Goal: Transaction & Acquisition: Purchase product/service

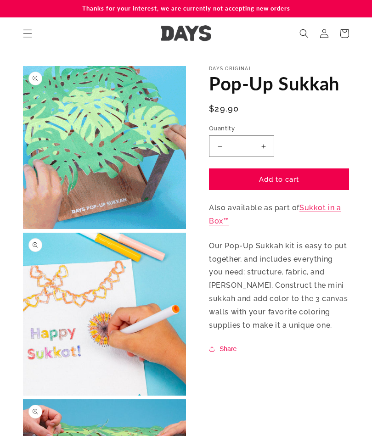
click at [321, 210] on link "Sukkot in a Box™" at bounding box center [275, 214] width 132 height 22
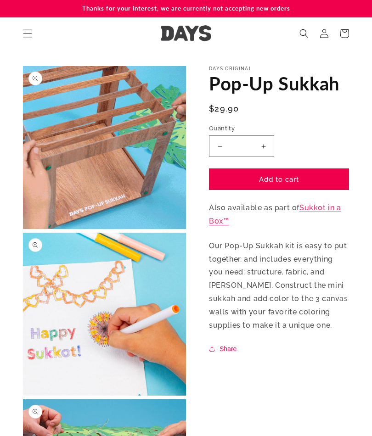
click at [370, 393] on section "Skip to product information Open media 1 in modal Open media 2 in modal Open me…" at bounding box center [186, 397] width 372 height 694
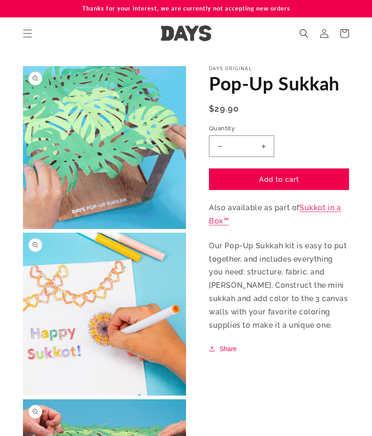
click at [343, 41] on icon at bounding box center [344, 33] width 20 height 20
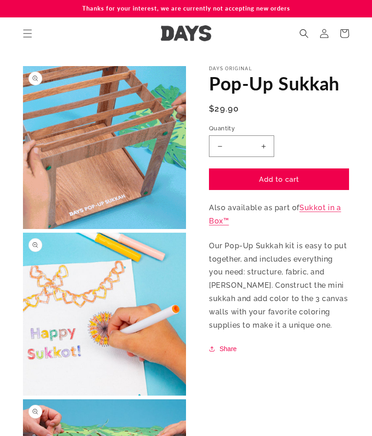
click at [252, 180] on button "Add to cart" at bounding box center [279, 179] width 140 height 22
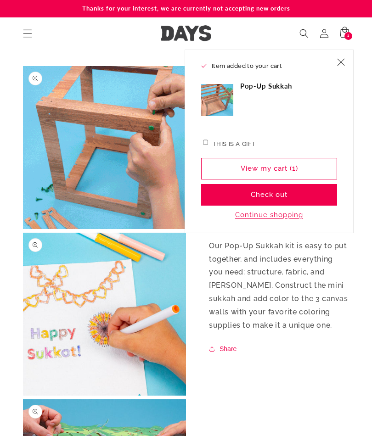
click at [340, 65] on icon "Close" at bounding box center [341, 62] width 8 height 8
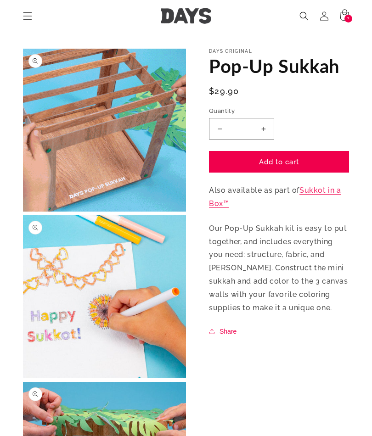
scroll to position [17, 0]
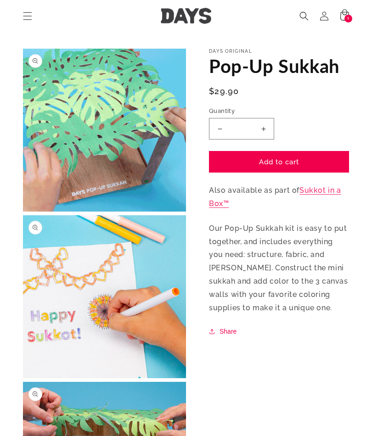
click at [328, 24] on link "Log in" at bounding box center [324, 16] width 20 height 20
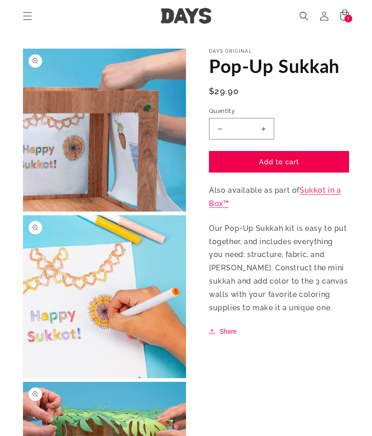
click at [28, 10] on span "Menu" at bounding box center [27, 16] width 20 height 20
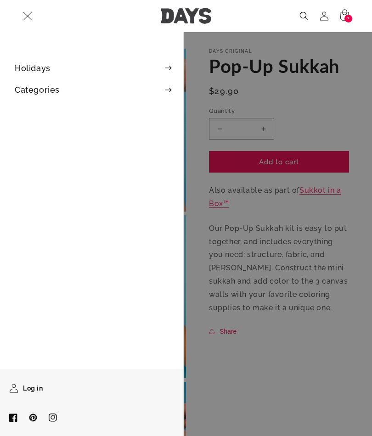
click at [25, 383] on link "Log in" at bounding box center [26, 388] width 45 height 20
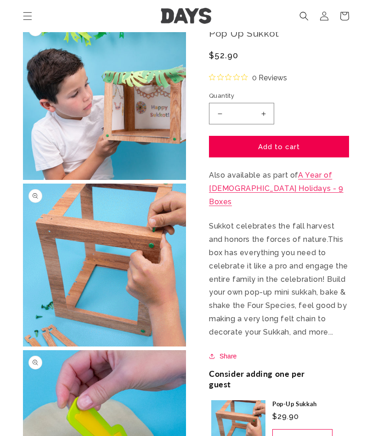
scroll to position [365, 0]
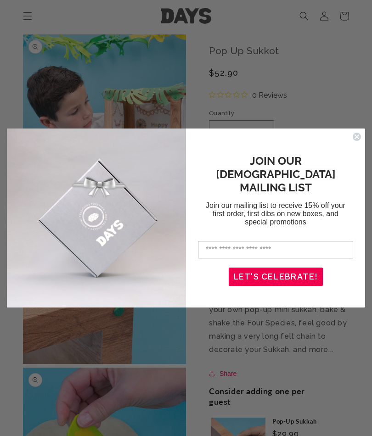
click at [354, 138] on circle "Close dialog" at bounding box center [357, 137] width 9 height 9
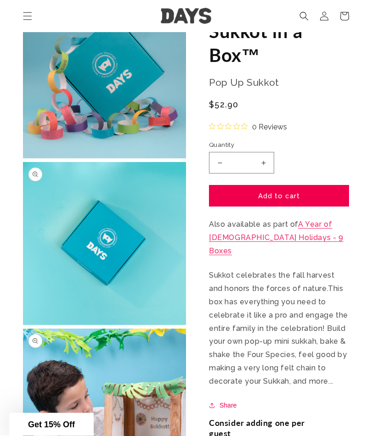
scroll to position [68, 0]
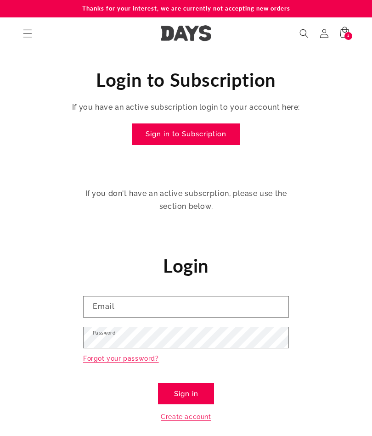
click at [170, 304] on input "Email" at bounding box center [186, 307] width 205 height 21
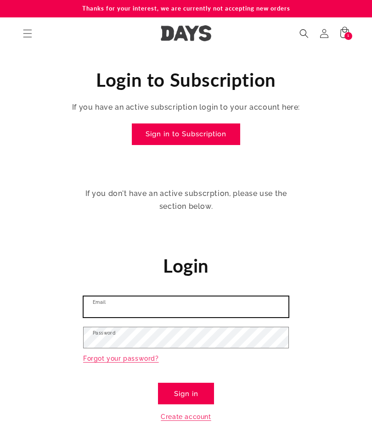
scroll to position [28, 0]
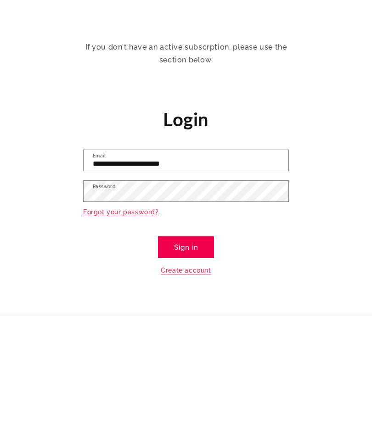
click at [210, 269] on input "**********" at bounding box center [186, 279] width 205 height 21
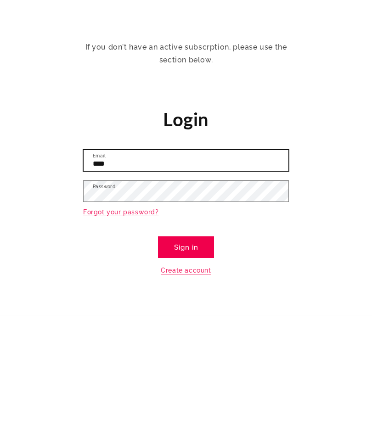
type input "***"
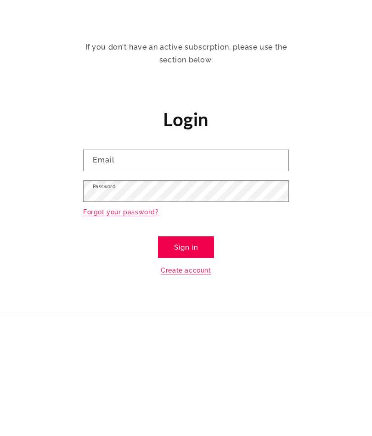
click at [204, 384] on link "Create account" at bounding box center [186, 389] width 50 height 11
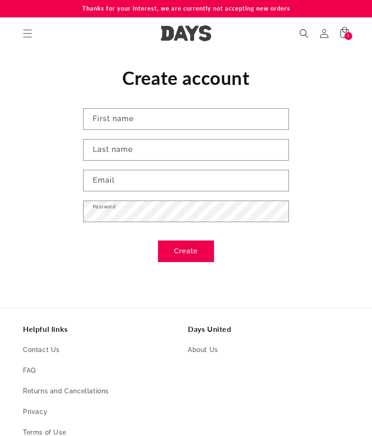
click at [163, 119] on input "First name" at bounding box center [186, 119] width 205 height 21
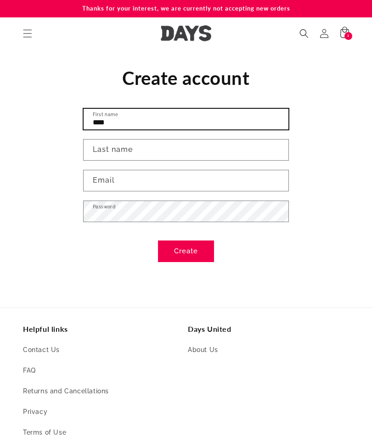
type input "****"
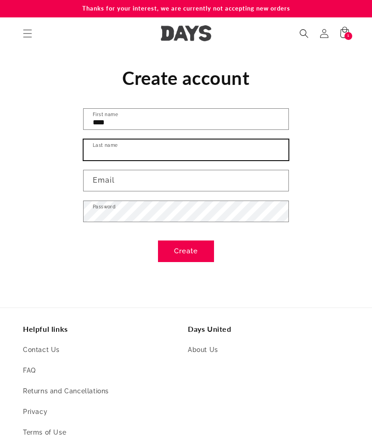
click at [113, 154] on input "Last name" at bounding box center [186, 150] width 205 height 21
type input "**********"
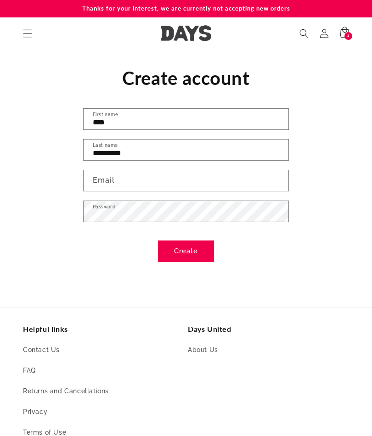
click at [128, 184] on input "Email" at bounding box center [186, 180] width 205 height 21
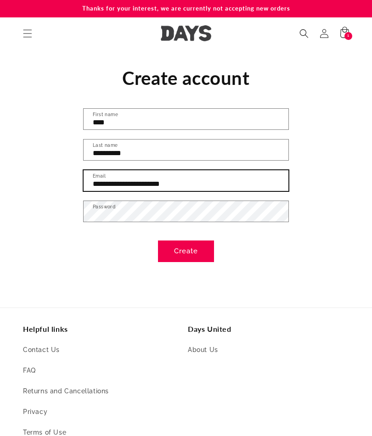
type input "**********"
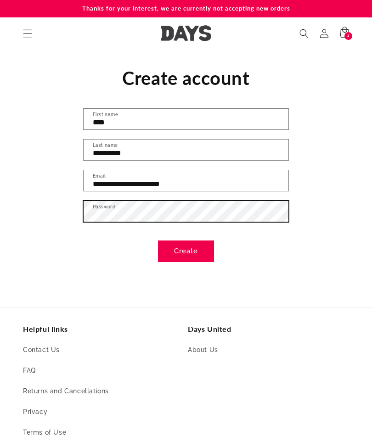
click at [186, 246] on button "Create" at bounding box center [186, 252] width 56 height 22
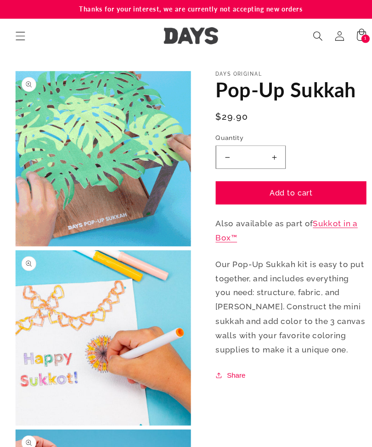
click at [23, 396] on button "Open media 2 in modal" at bounding box center [23, 396] width 0 height 0
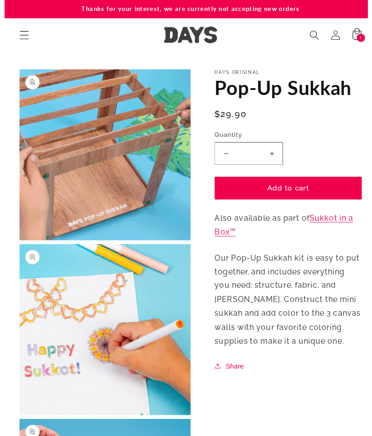
scroll to position [289, 0]
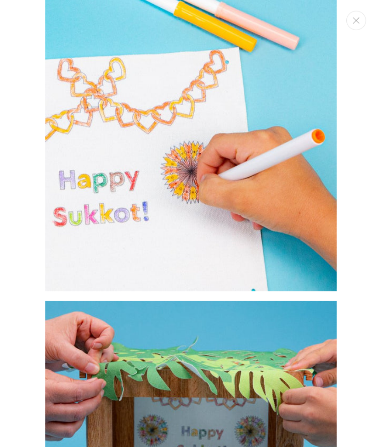
click at [77, 385] on img "Media gallery" at bounding box center [185, 415] width 271 height 271
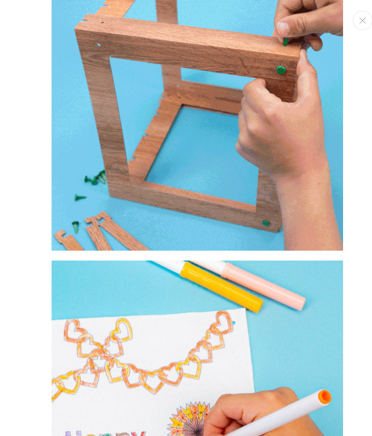
scroll to position [41, 0]
